Goal: Information Seeking & Learning: Learn about a topic

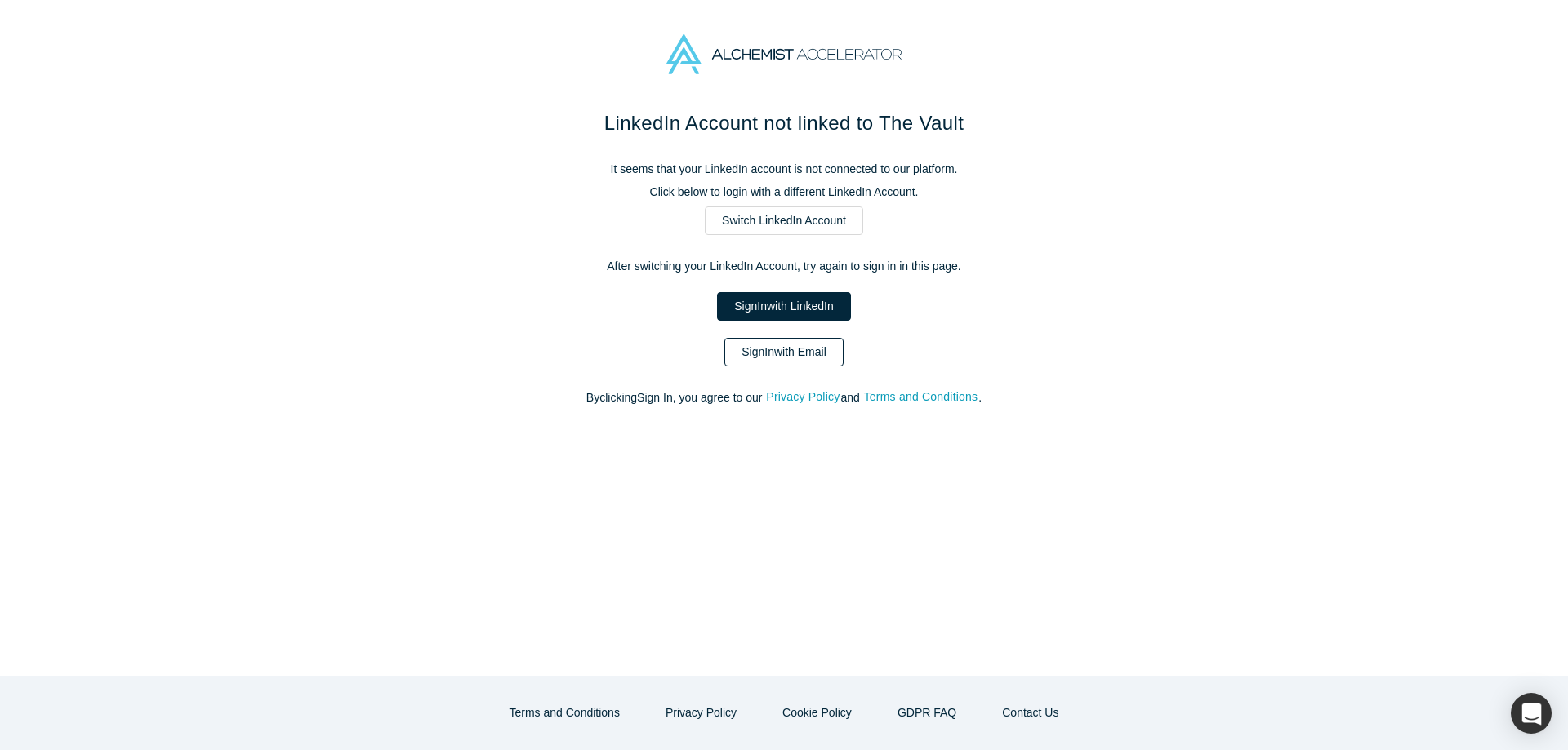
click at [769, 360] on link "Sign In with Email" at bounding box center [784, 352] width 119 height 28
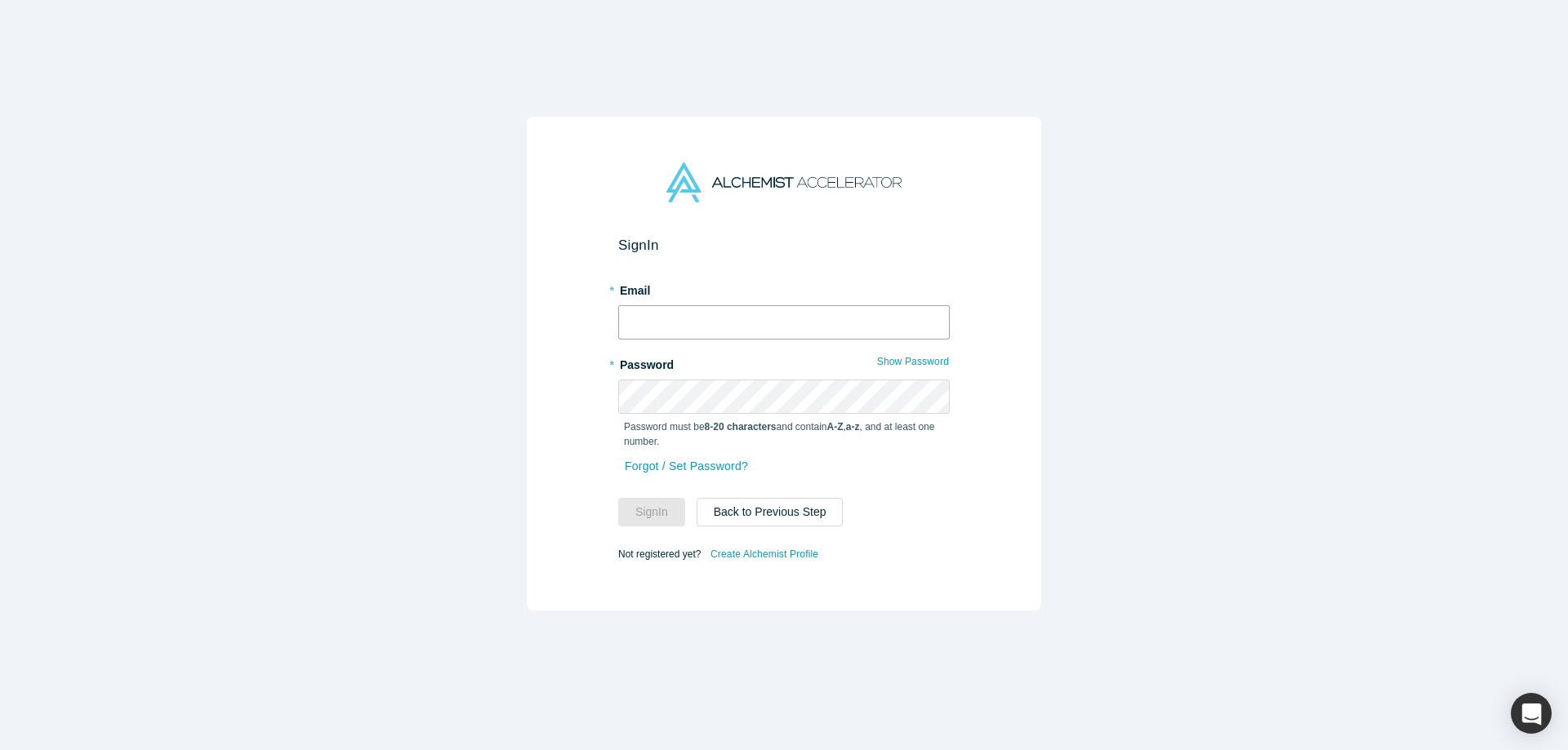
click at [726, 320] on input "text" at bounding box center [784, 323] width 332 height 35
type input "[EMAIL_ADDRESS][DOMAIN_NAME]"
click at [665, 515] on button "Sign In" at bounding box center [651, 511] width 67 height 28
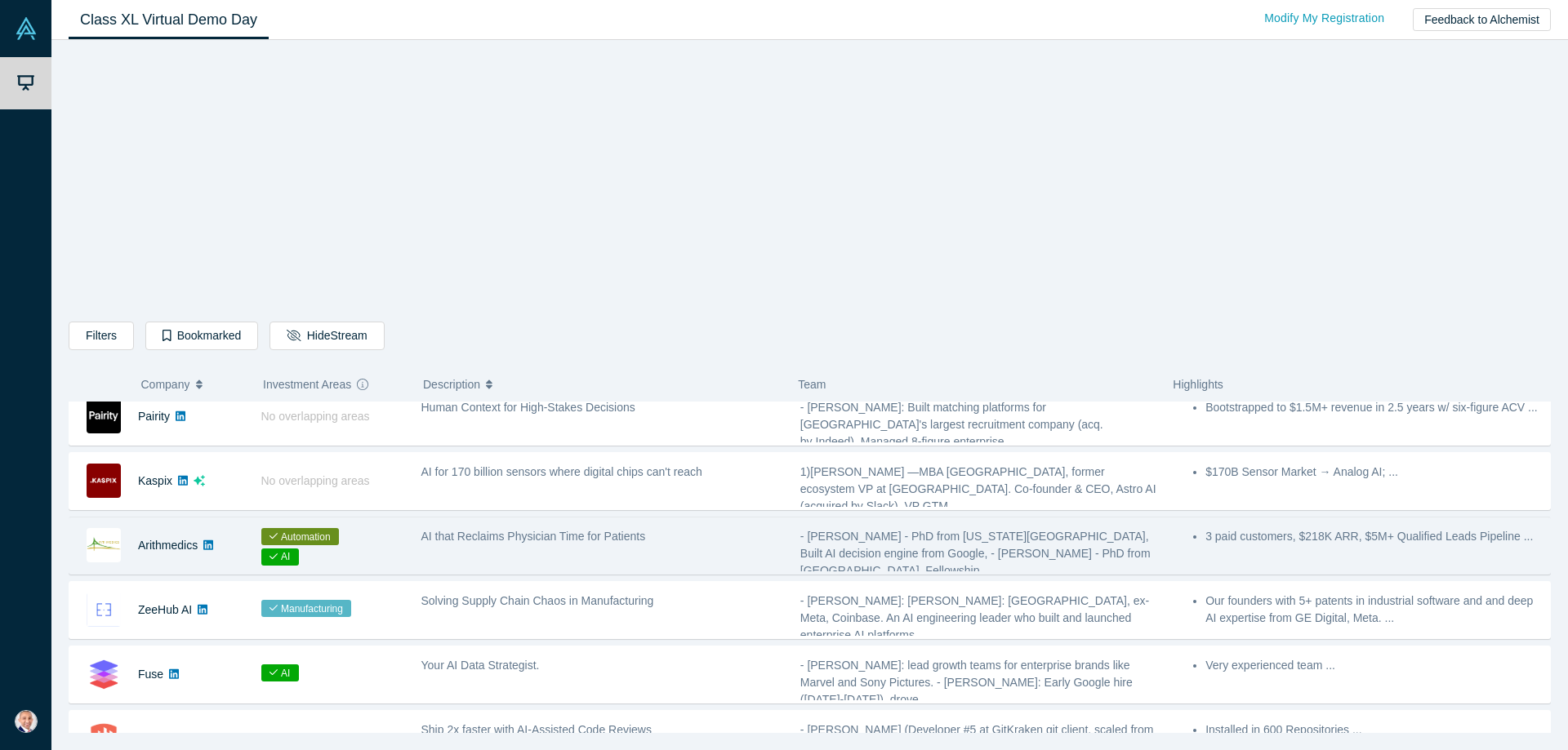
scroll to position [776, 0]
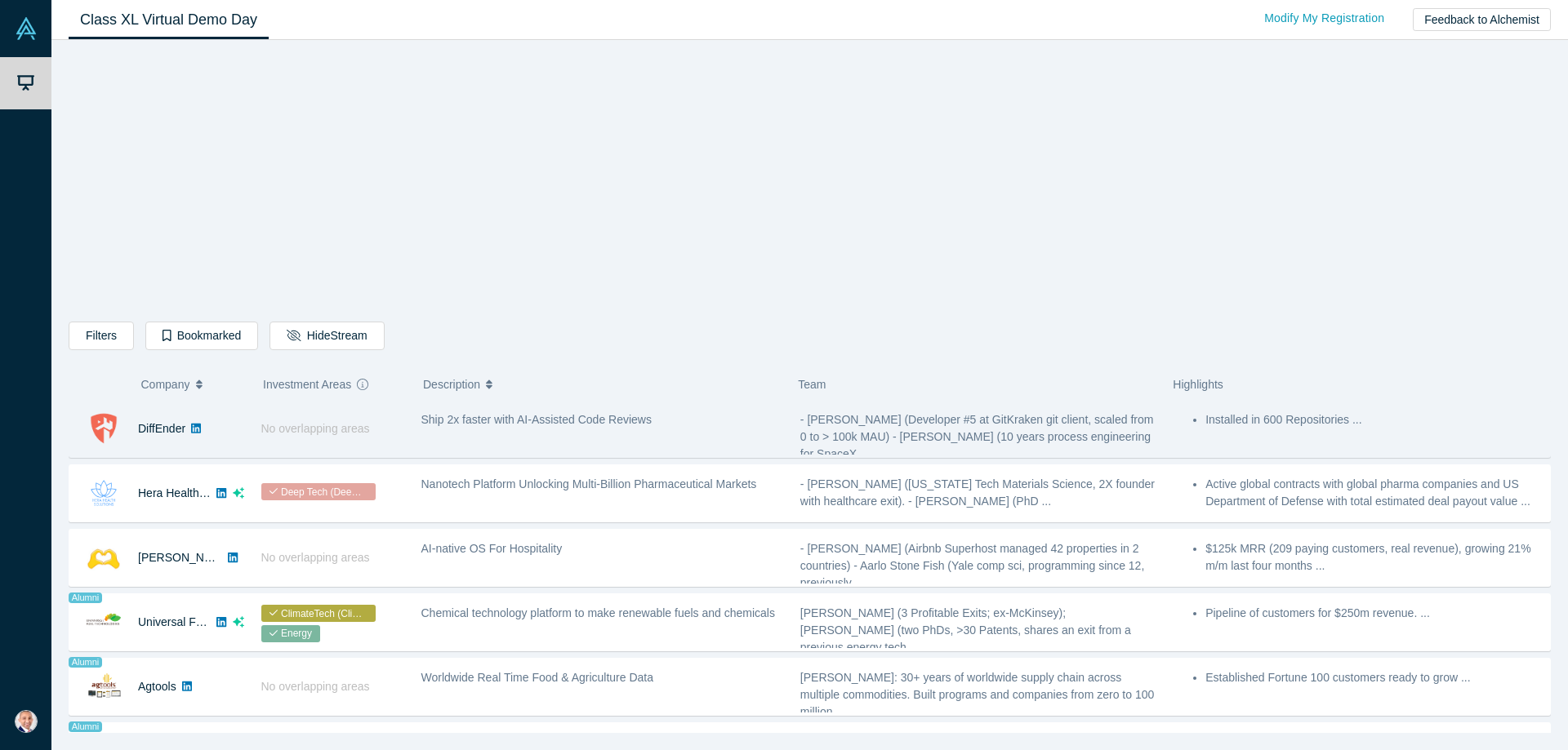
click at [563, 446] on div "Ship 2x faster with AI-Assisted Code Reviews" at bounding box center [602, 429] width 379 height 51
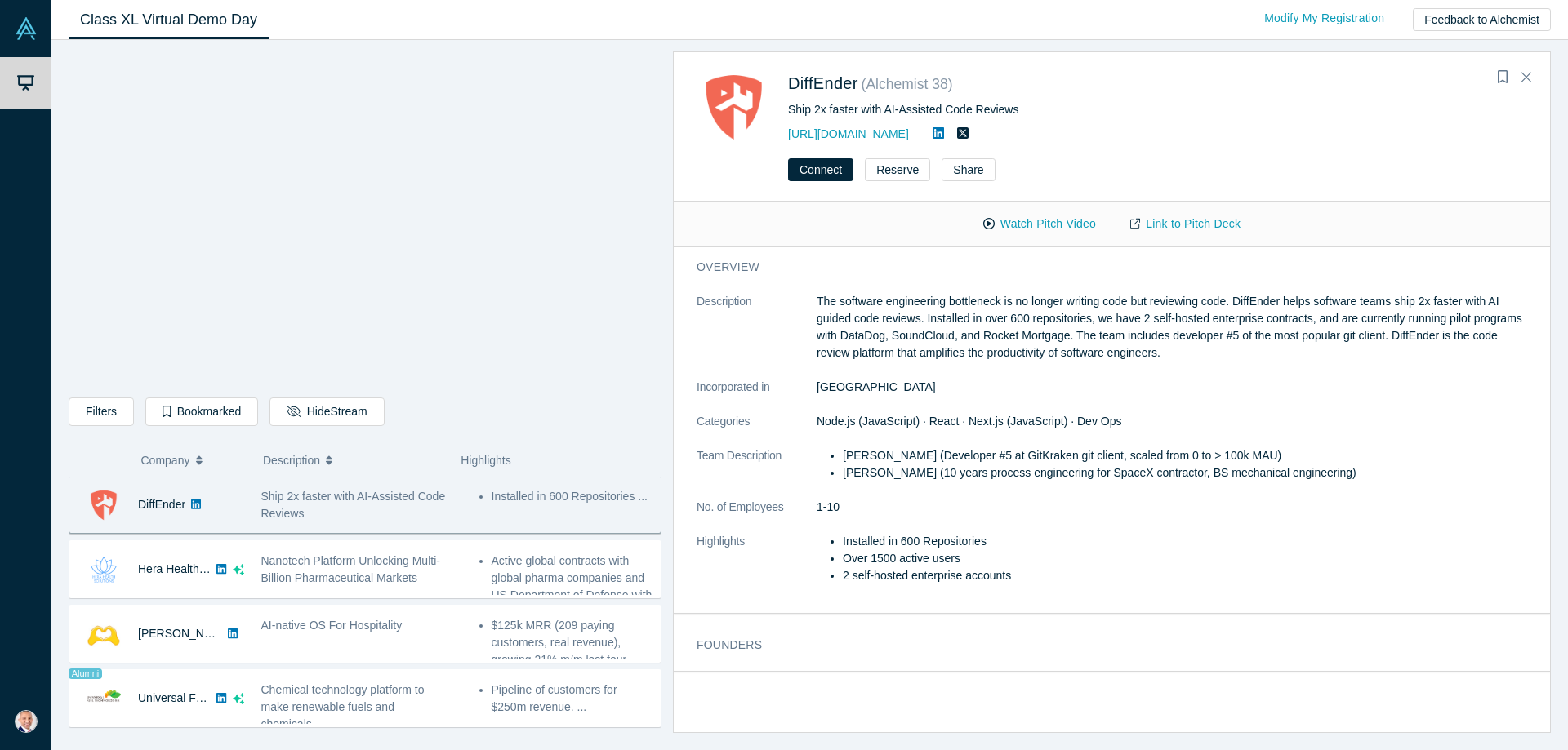
scroll to position [774, 0]
click at [998, 231] on button "Watch Pitch Video" at bounding box center [1039, 223] width 147 height 28
